Goal: Navigation & Orientation: Understand site structure

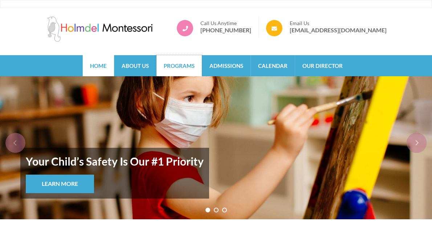
click at [189, 66] on link "Programs" at bounding box center [178, 65] width 45 height 21
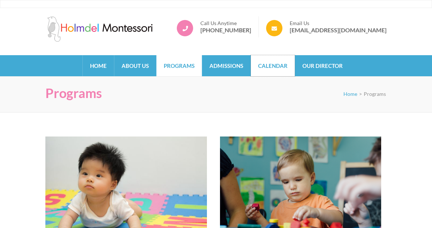
click at [275, 68] on link "Calendar" at bounding box center [273, 65] width 44 height 21
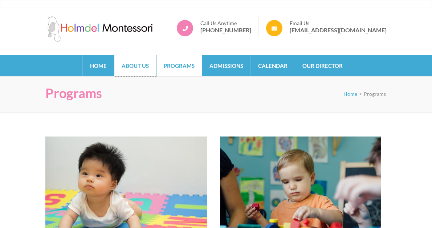
click at [130, 65] on link "About Us" at bounding box center [135, 65] width 42 height 21
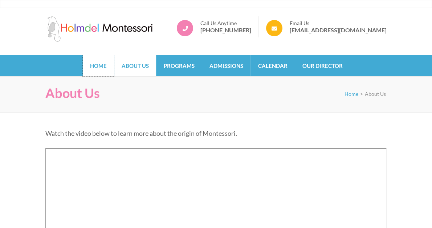
click at [95, 69] on link "Home" at bounding box center [98, 65] width 31 height 21
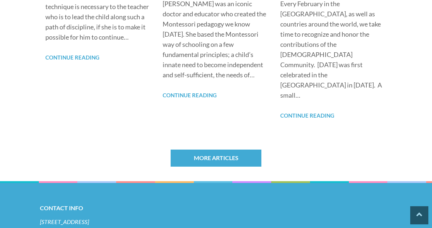
scroll to position [613, 0]
